Goal: Information Seeking & Learning: Learn about a topic

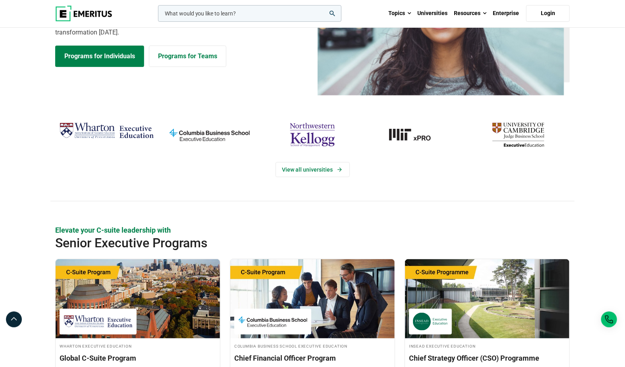
scroll to position [105, 0]
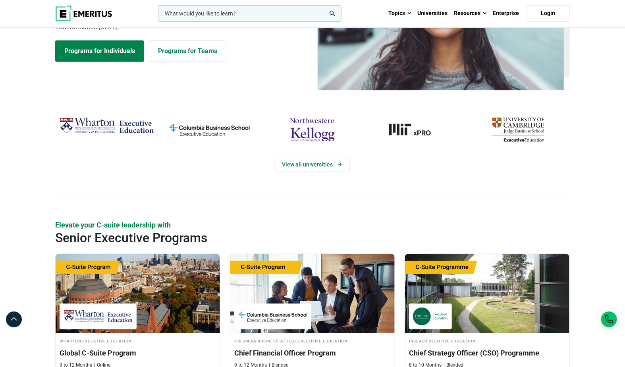
click at [104, 124] on img "Wharton Executive Education" at bounding box center [106, 125] width 95 height 23
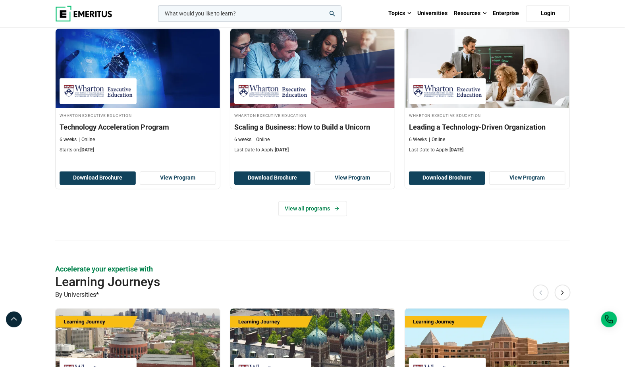
scroll to position [803, 0]
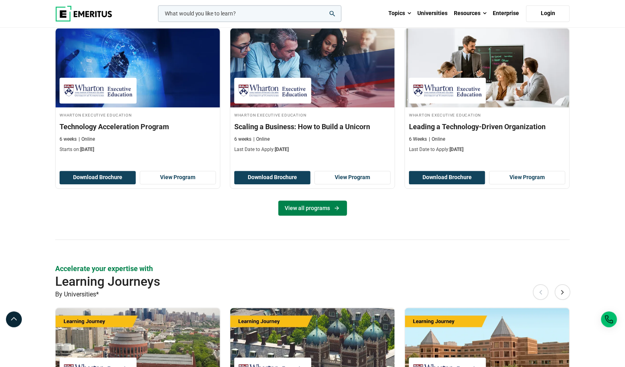
click at [304, 201] on link "View all programs" at bounding box center [312, 208] width 69 height 15
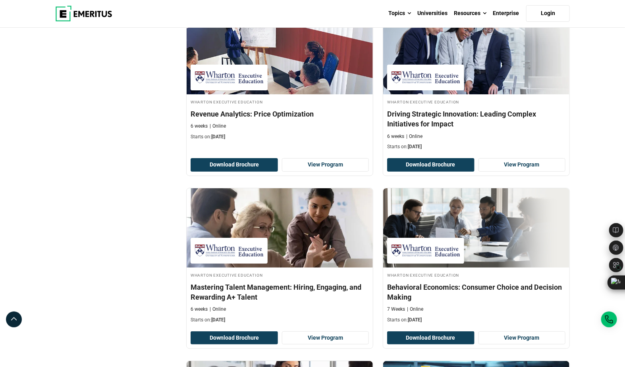
scroll to position [1294, 0]
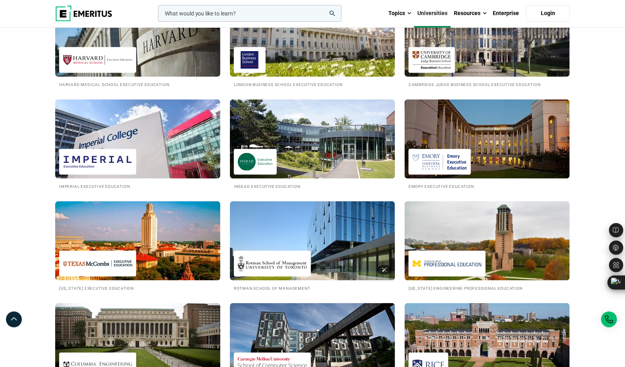
scroll to position [379, 0]
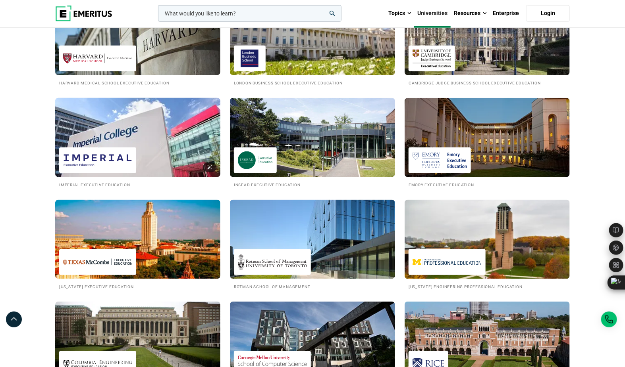
click at [169, 123] on img at bounding box center [138, 137] width 182 height 87
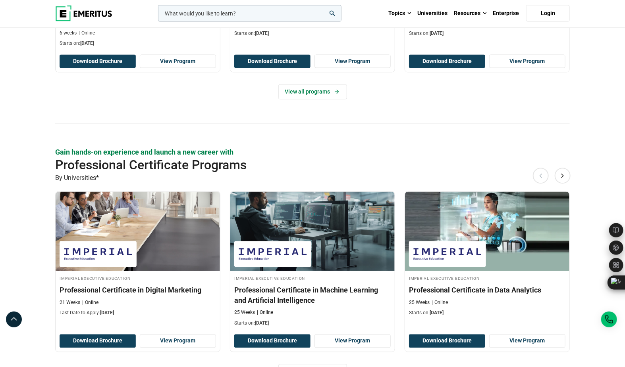
scroll to position [477, 0]
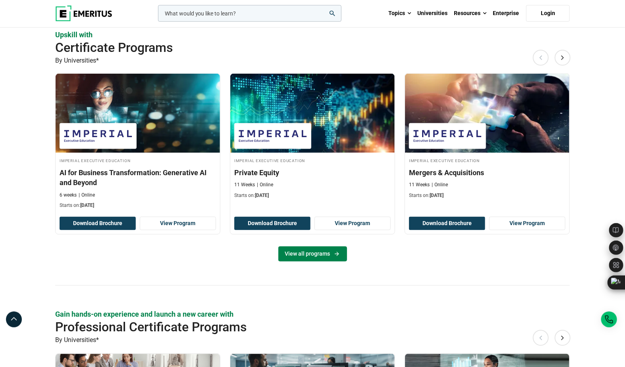
click at [310, 253] on link "View all programs" at bounding box center [312, 254] width 69 height 15
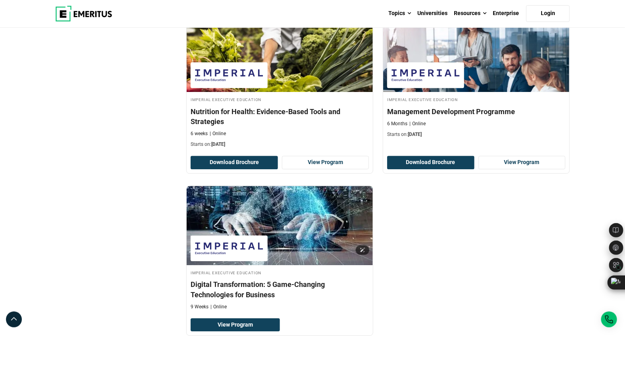
scroll to position [979, 0]
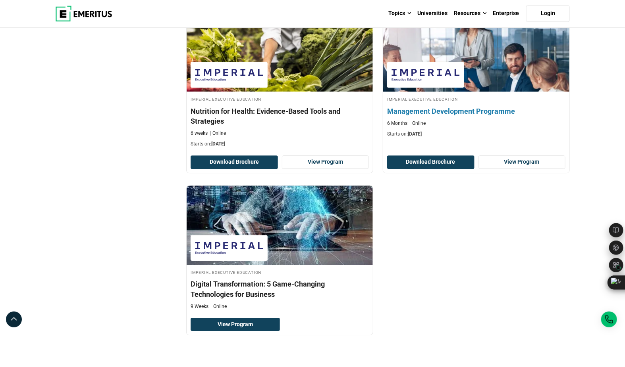
click at [485, 106] on h4 "Management Development Programme" at bounding box center [476, 111] width 178 height 10
